Goal: Information Seeking & Learning: Find specific fact

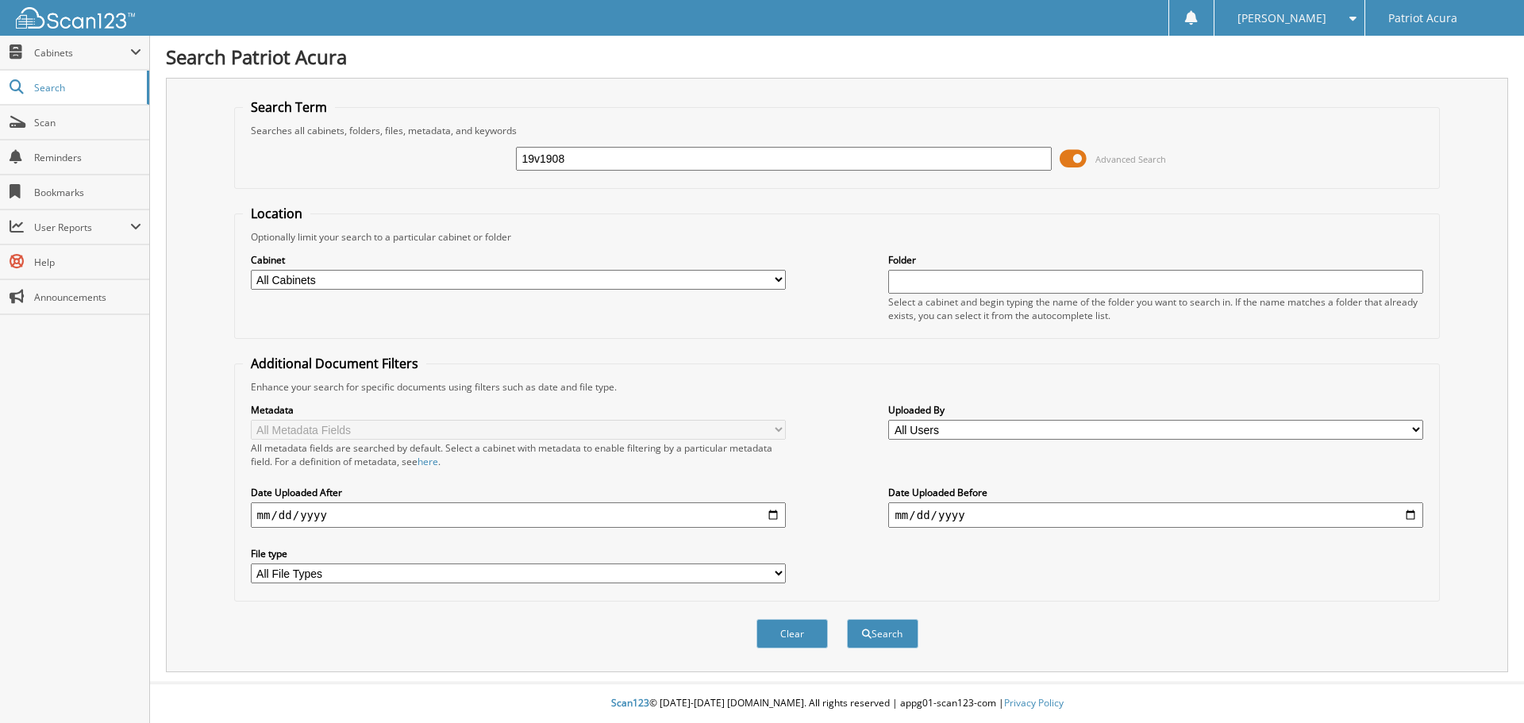
type input "19v1908"
click at [847, 619] on button "Search" at bounding box center [882, 633] width 71 height 29
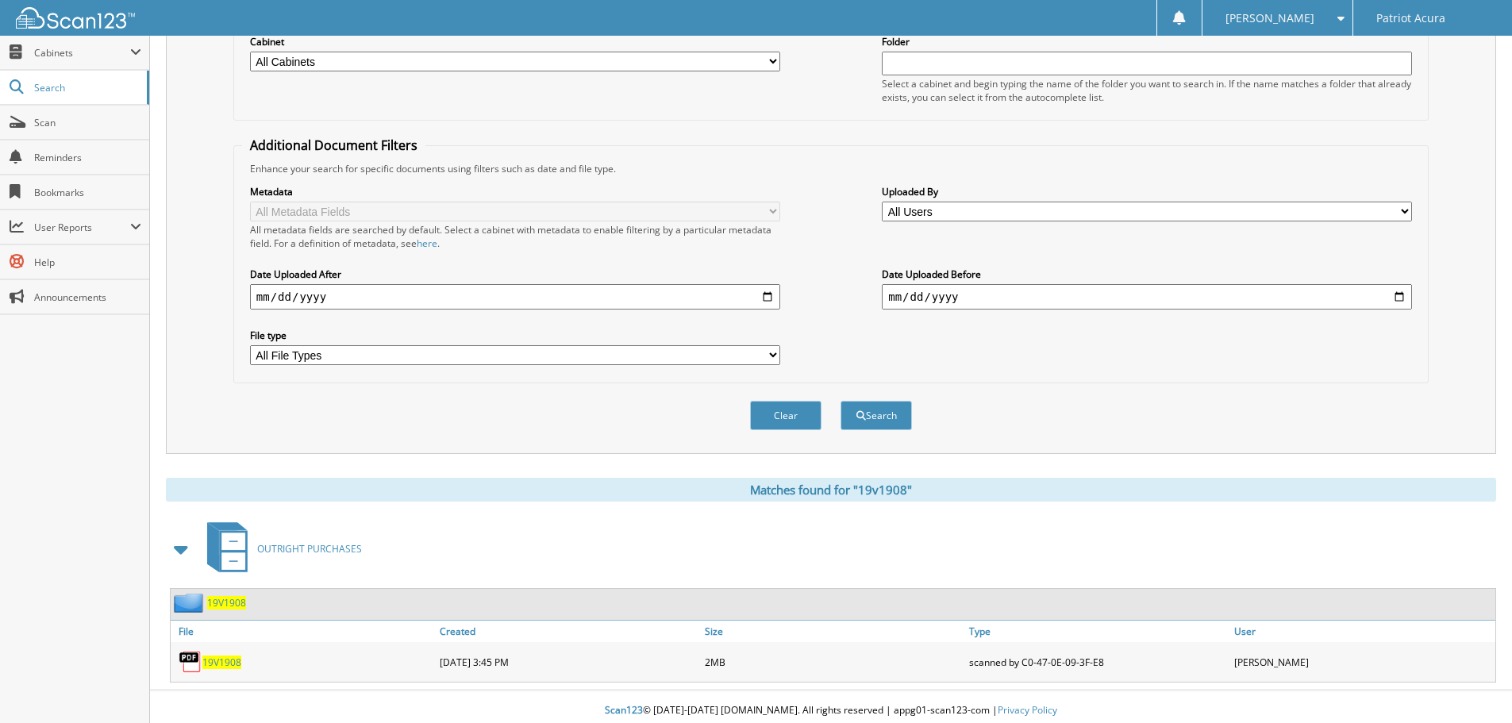
scroll to position [226, 0]
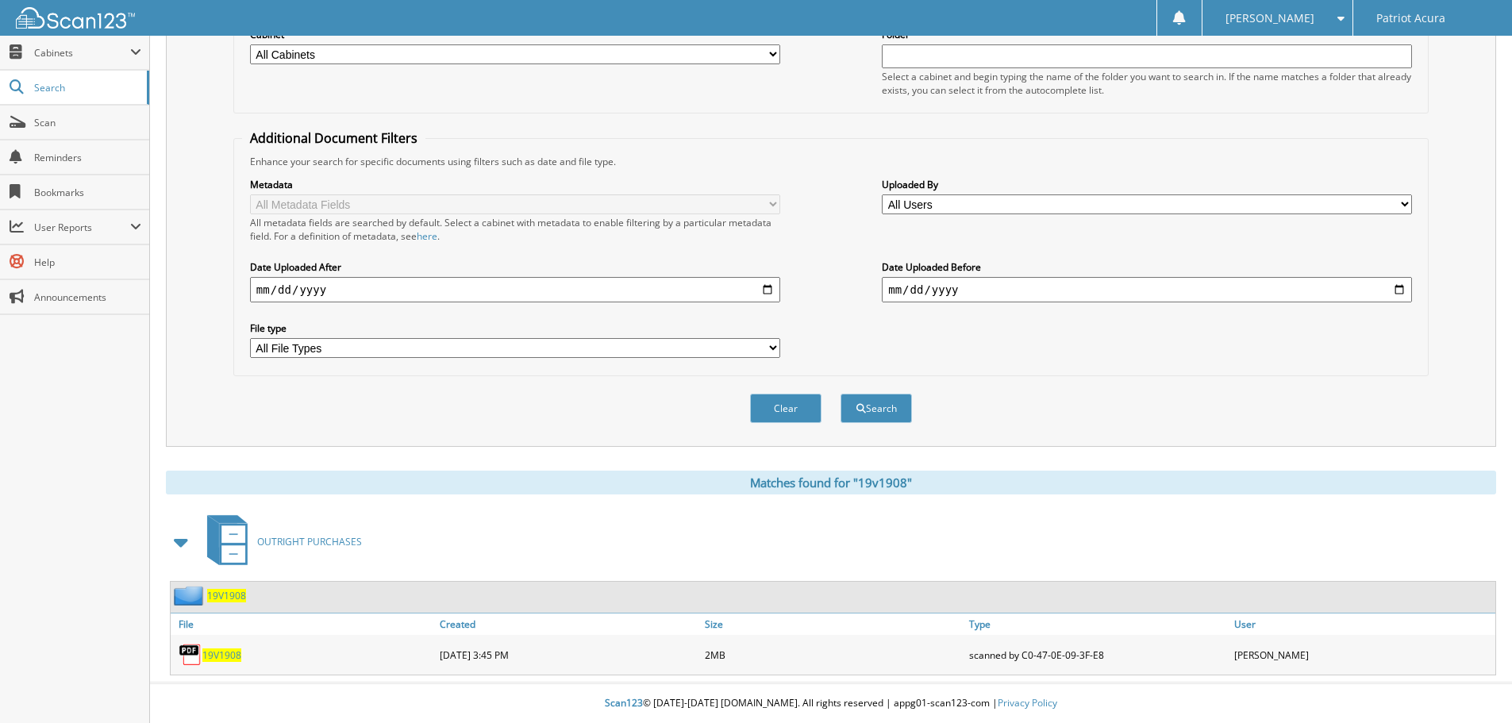
click at [221, 644] on div "19V1908" at bounding box center [303, 655] width 265 height 32
click at [225, 653] on span "19V1908" at bounding box center [221, 654] width 39 height 13
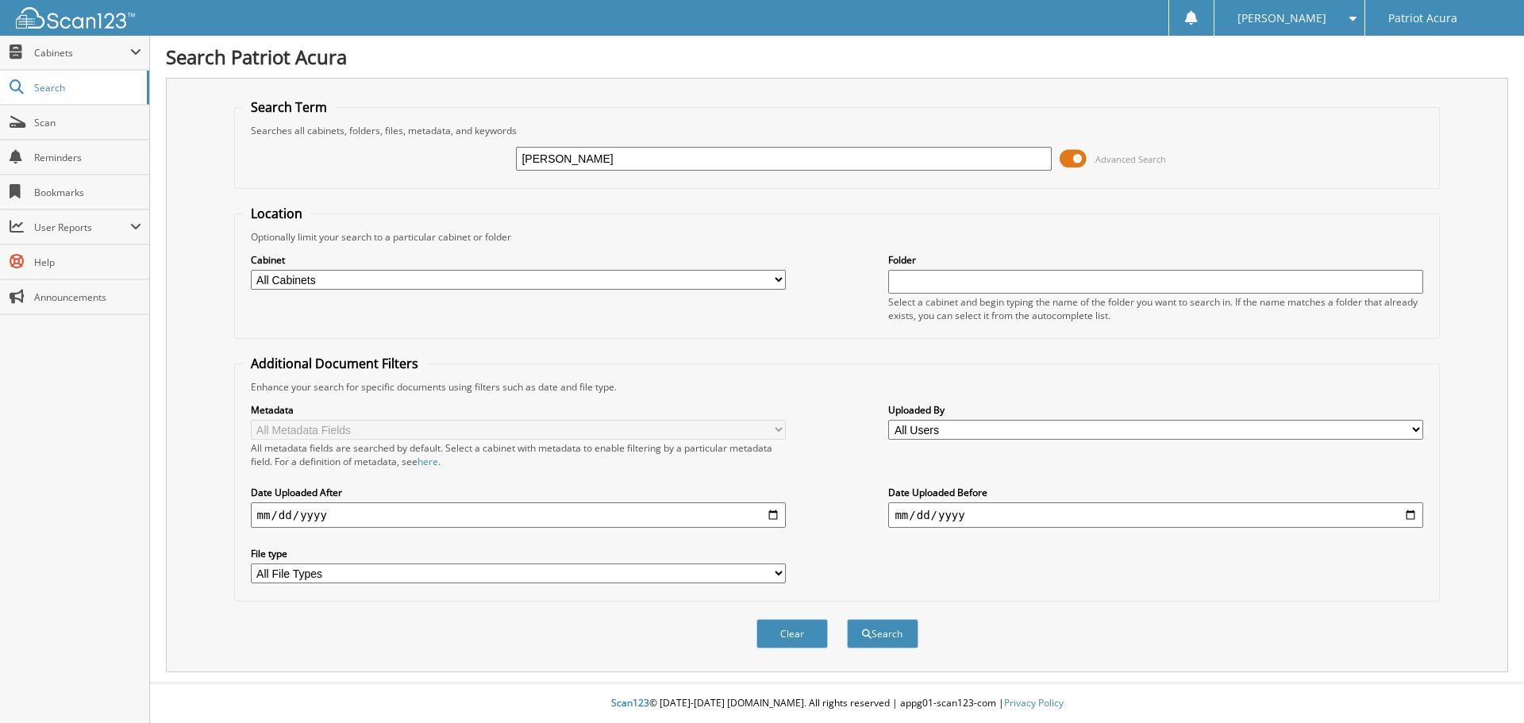
type input "[PERSON_NAME]"
click at [847, 619] on button "Search" at bounding box center [882, 633] width 71 height 29
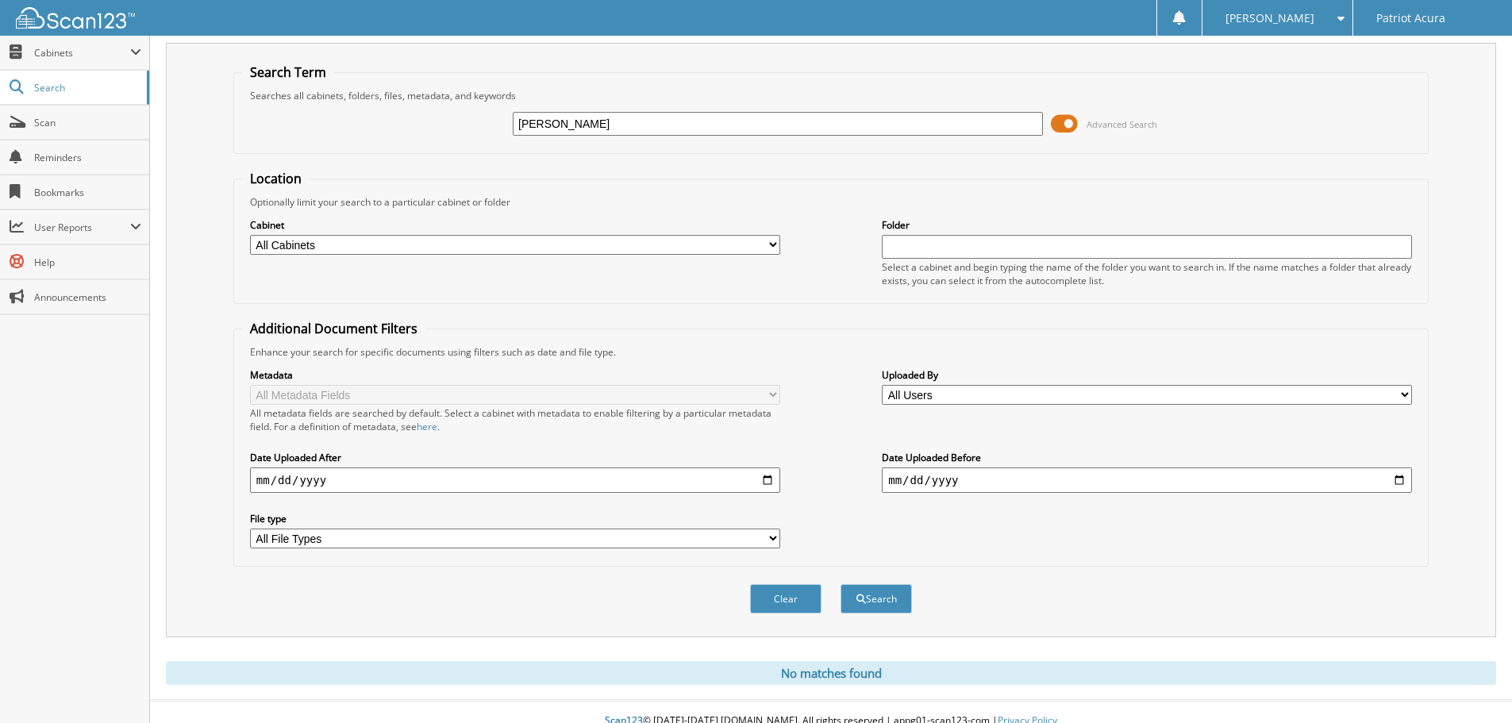
scroll to position [53, 0]
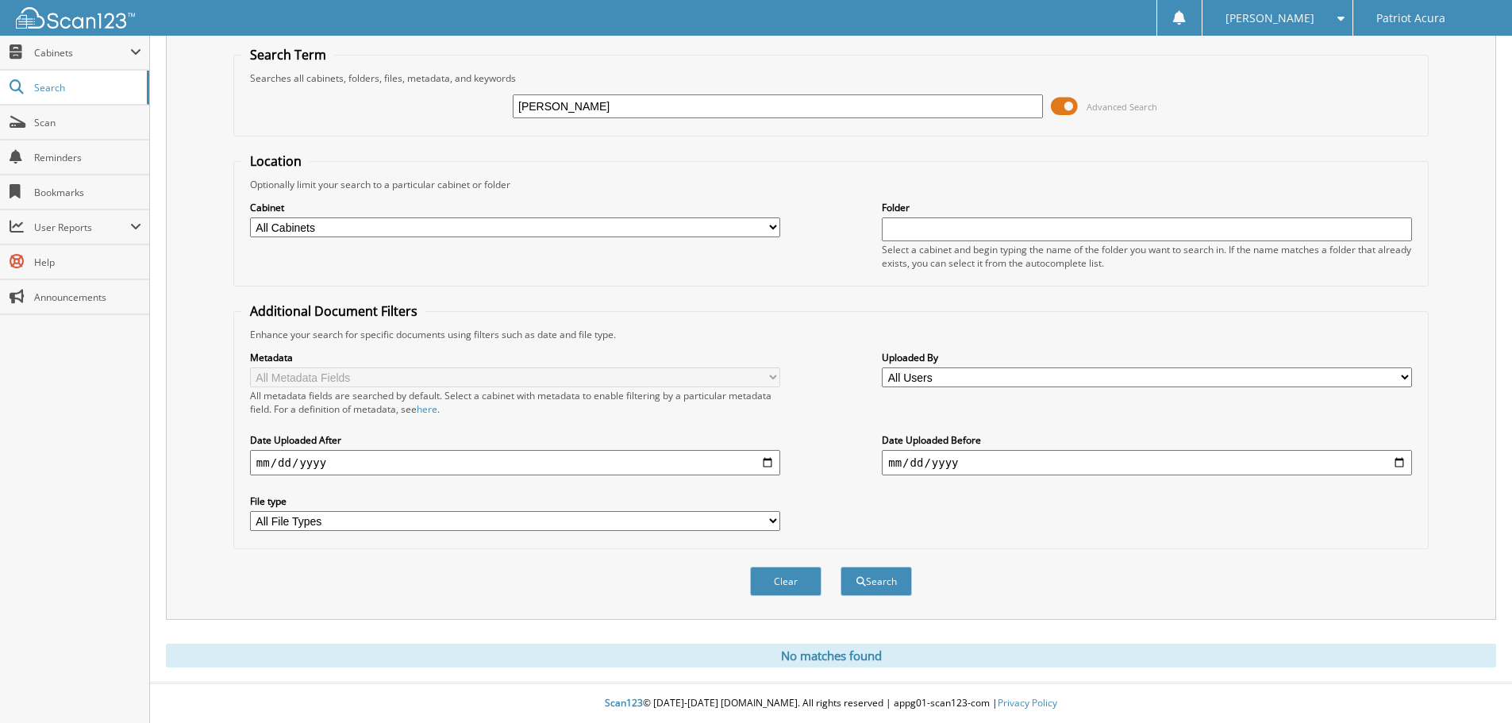
click at [549, 103] on input "mahoney" at bounding box center [778, 106] width 530 height 24
type input "40775"
click at [840, 567] on button "Search" at bounding box center [875, 581] width 71 height 29
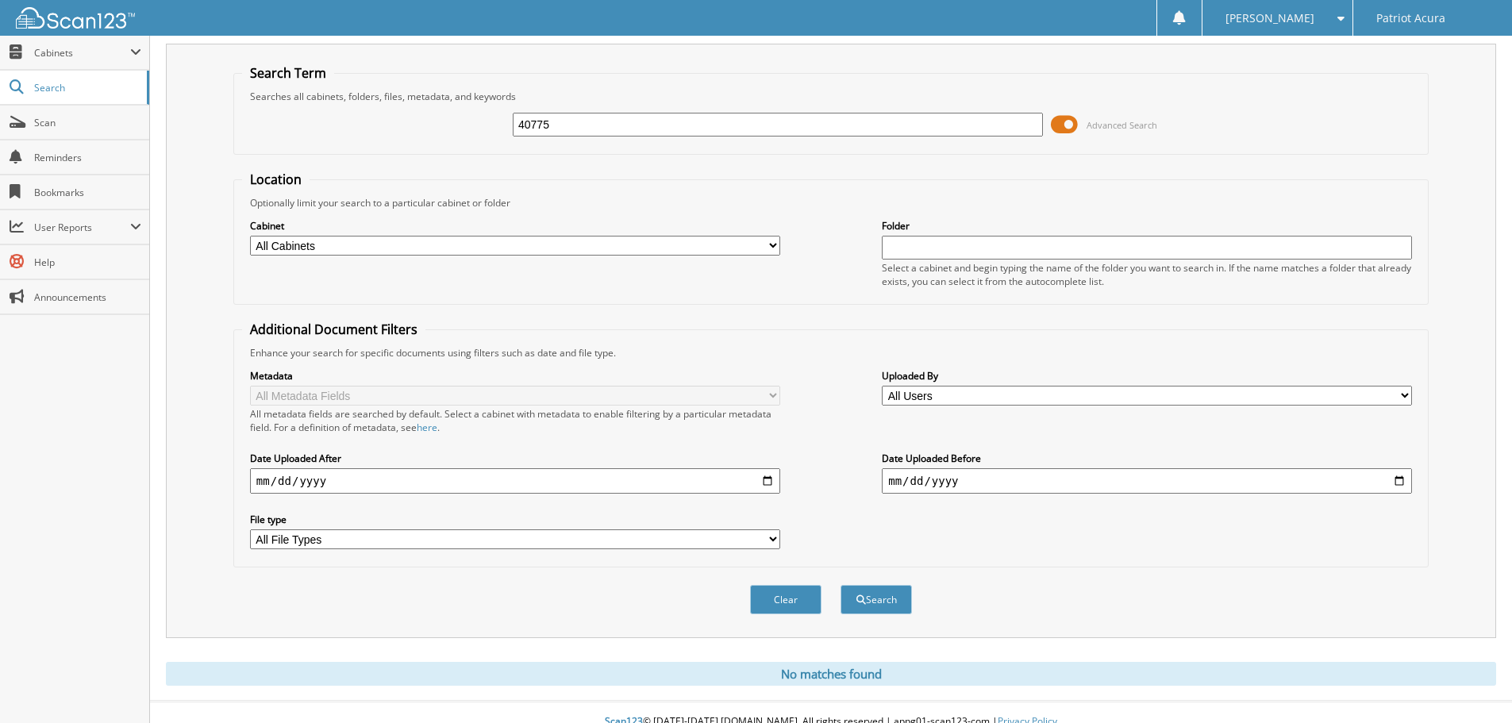
scroll to position [53, 0]
